Goal: Transaction & Acquisition: Download file/media

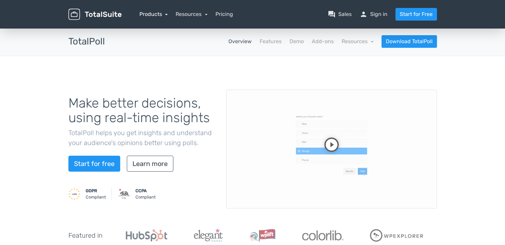
click at [157, 15] on link "Products" at bounding box center [153, 14] width 29 height 6
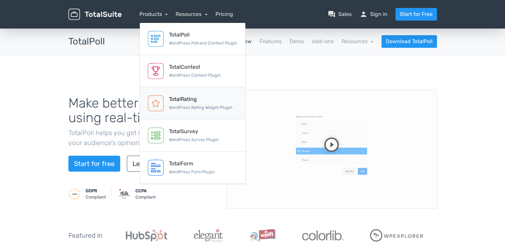
click at [185, 104] on div "TotalRating WordPress Rating Widget Plugin" at bounding box center [200, 103] width 63 height 16
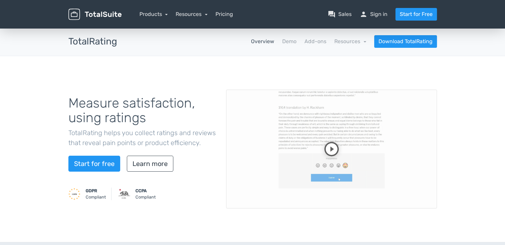
scroll to position [33, 0]
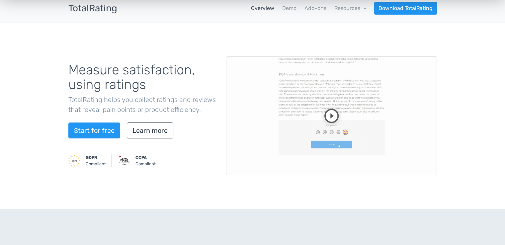
click at [333, 118] on video at bounding box center [331, 115] width 211 height 119
click at [290, 8] on link "Demo" at bounding box center [289, 8] width 14 height 8
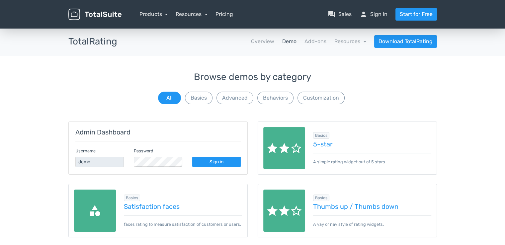
scroll to position [33, 0]
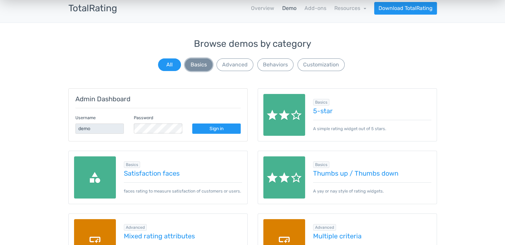
click at [206, 66] on button "Basics" at bounding box center [199, 64] width 28 height 13
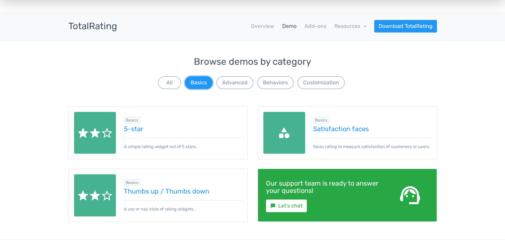
scroll to position [0, 0]
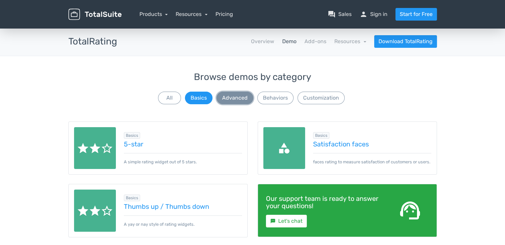
click at [236, 101] on button "Advanced" at bounding box center [234, 98] width 37 height 13
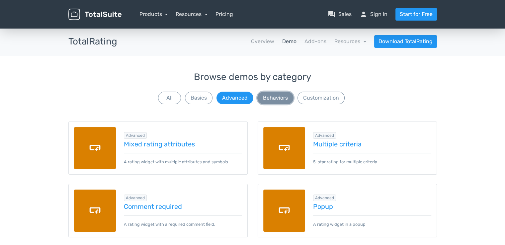
click at [270, 99] on button "Behaviors" at bounding box center [275, 98] width 36 height 13
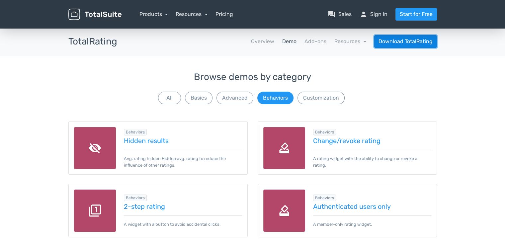
click at [401, 43] on link "Download TotalRating" at bounding box center [405, 41] width 63 height 13
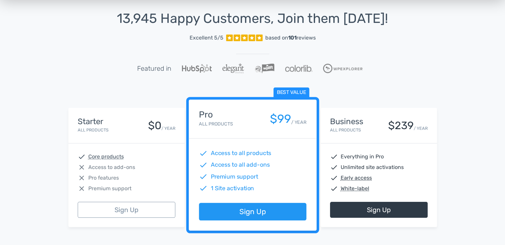
scroll to position [66, 0]
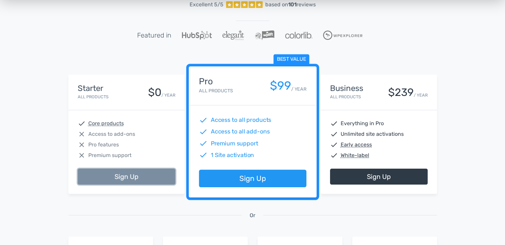
click at [123, 175] on link "Sign Up" at bounding box center [127, 177] width 98 height 16
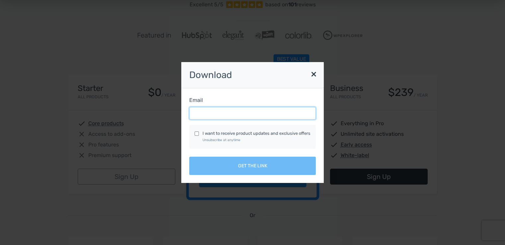
click at [225, 115] on input "Email" at bounding box center [252, 113] width 126 height 13
type input "ireneuszcalifornia@gmail.com"
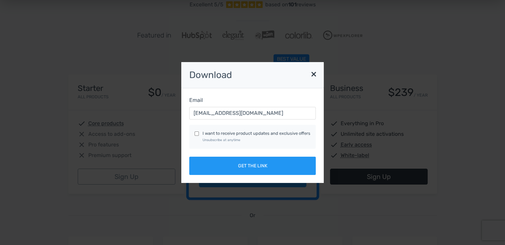
click at [196, 134] on input "I want to receive product updates and exclusive offers Unsubscribe at anytime" at bounding box center [196, 133] width 4 height 4
checkbox input "true"
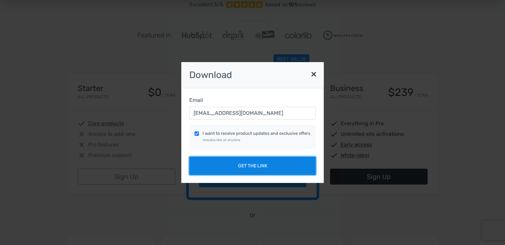
click at [262, 167] on button "Get the link" at bounding box center [252, 166] width 126 height 18
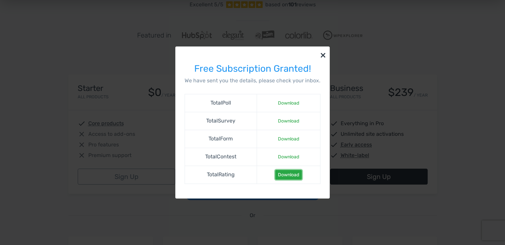
click at [290, 176] on link "Download" at bounding box center [288, 175] width 27 height 10
click at [320, 55] on button "×" at bounding box center [322, 54] width 13 height 17
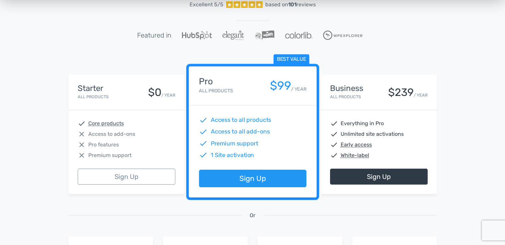
scroll to position [0, 0]
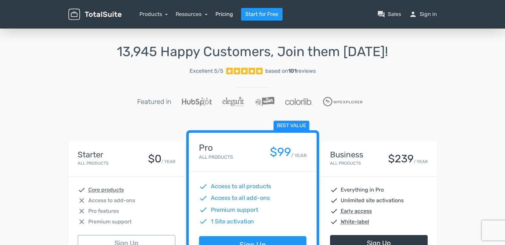
click at [231, 13] on link "Pricing" at bounding box center [224, 14] width 18 height 8
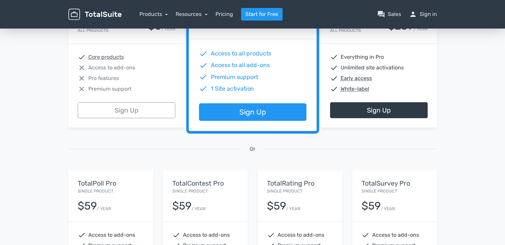
scroll to position [100, 0]
